Goal: Information Seeking & Learning: Learn about a topic

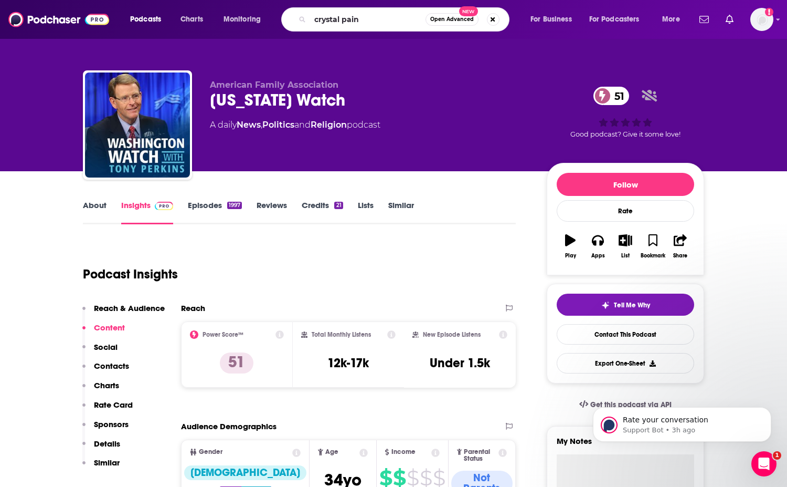
type input "[PERSON_NAME]"
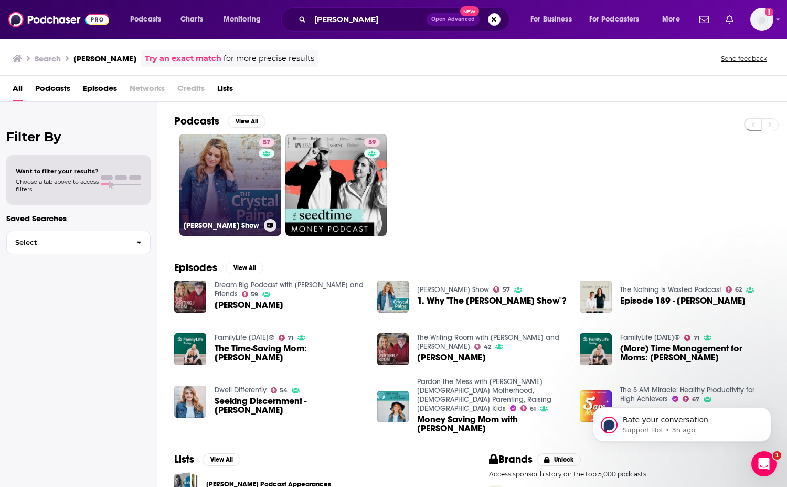
click at [255, 207] on link "57 [PERSON_NAME] Show" at bounding box center [231, 185] width 102 height 102
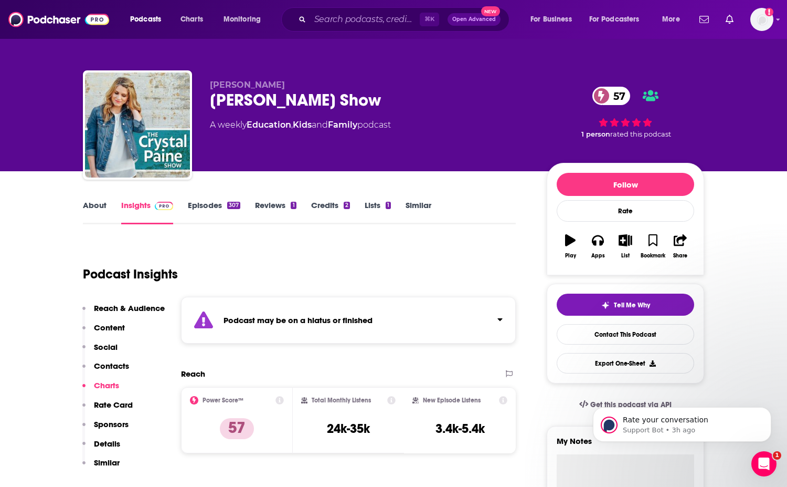
click at [208, 202] on link "Episodes 307" at bounding box center [214, 212] width 52 height 24
